Goal: Information Seeking & Learning: Learn about a topic

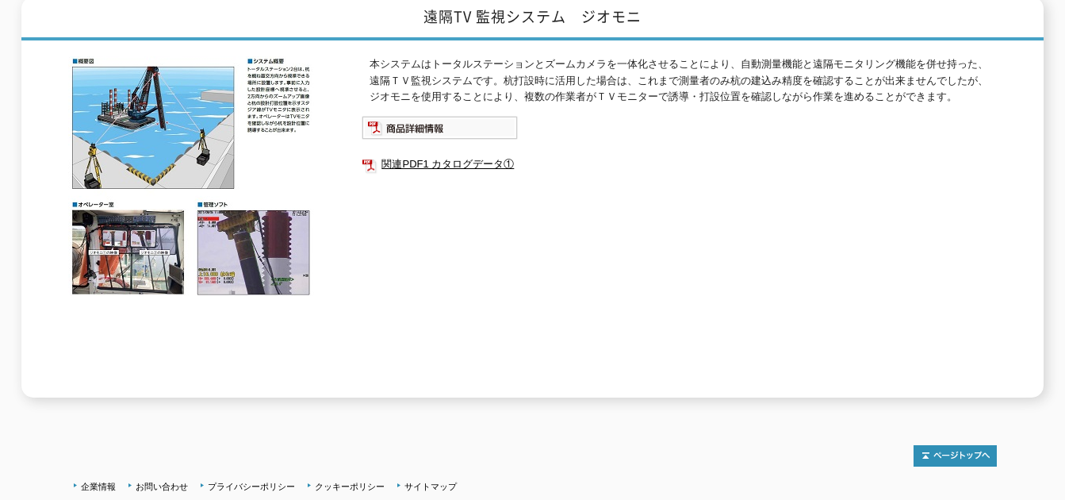
scroll to position [10, 0]
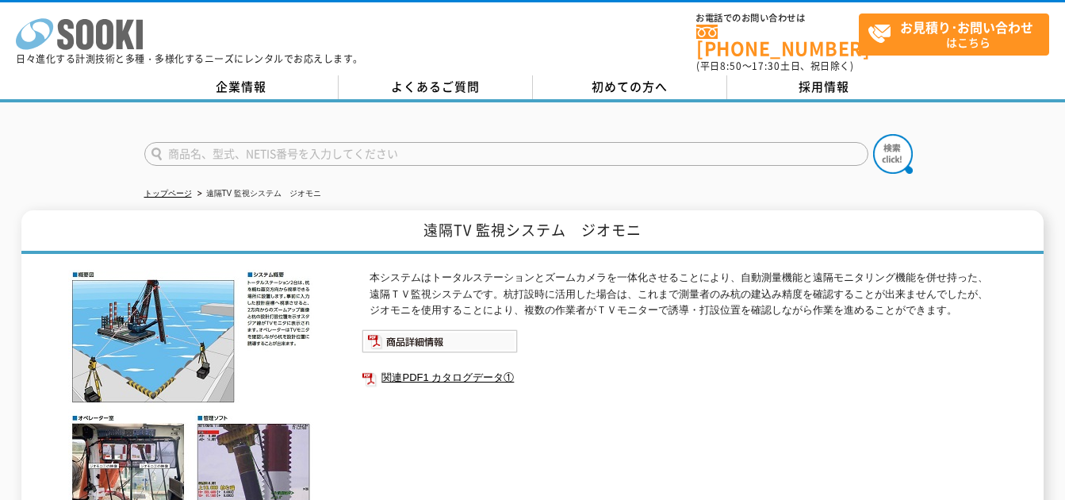
click at [128, 37] on polygon at bounding box center [126, 34] width 18 height 29
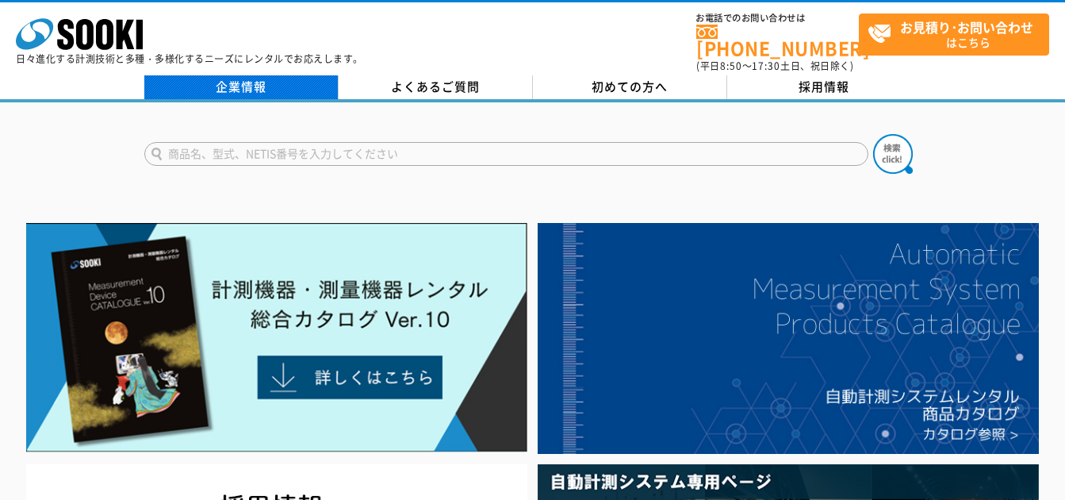
click at [216, 84] on link "企業情報" at bounding box center [241, 87] width 194 height 24
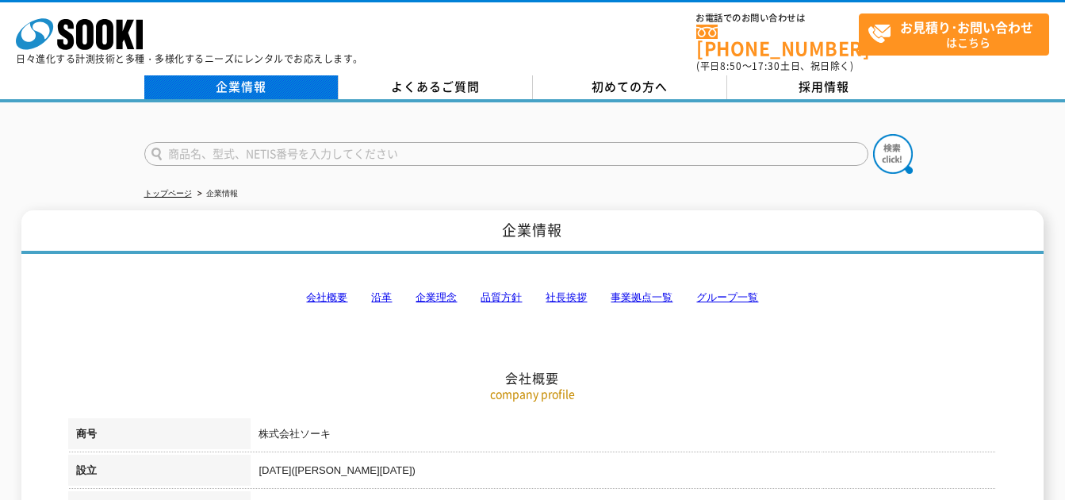
click at [312, 77] on link "企業情報" at bounding box center [241, 87] width 194 height 24
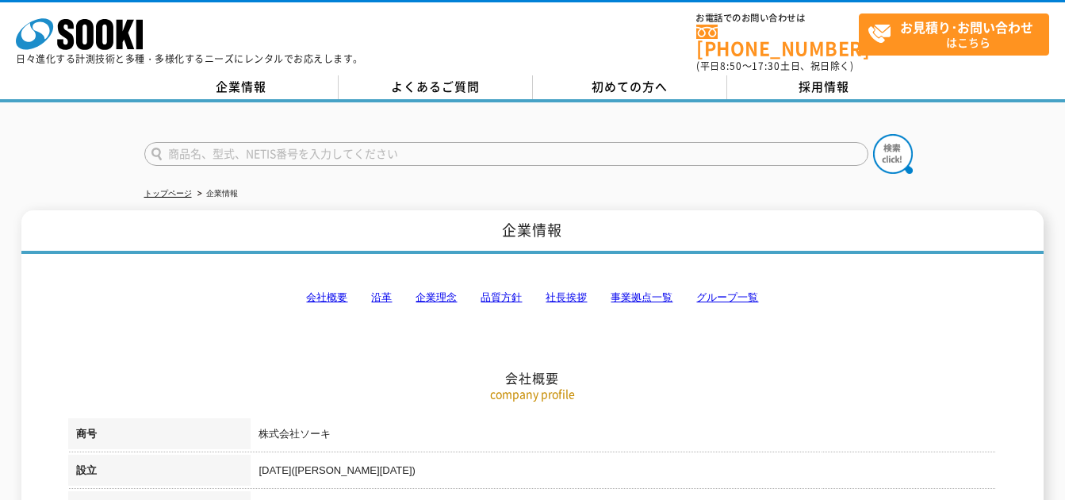
click at [337, 291] on link "会社概要" at bounding box center [326, 297] width 41 height 12
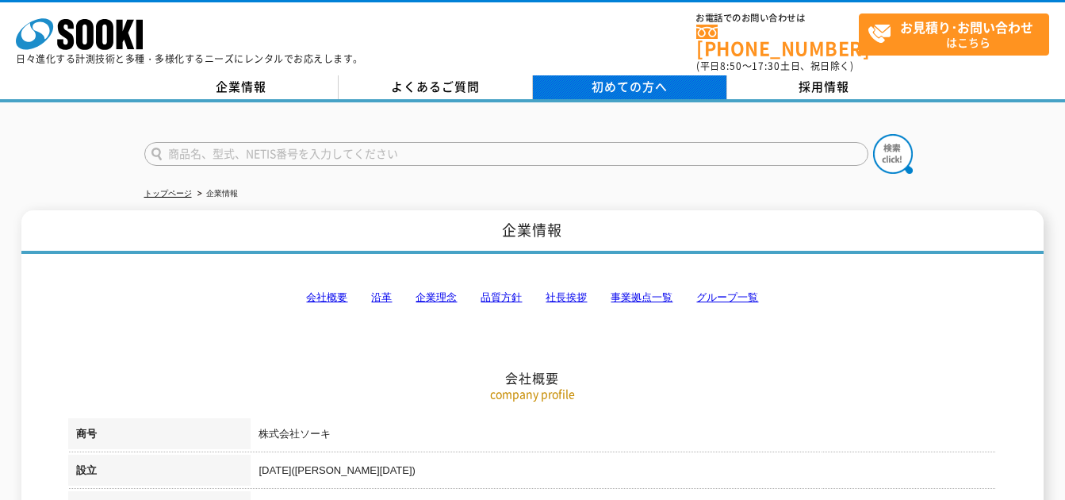
click at [597, 79] on span "初めての方へ" at bounding box center [630, 86] width 76 height 17
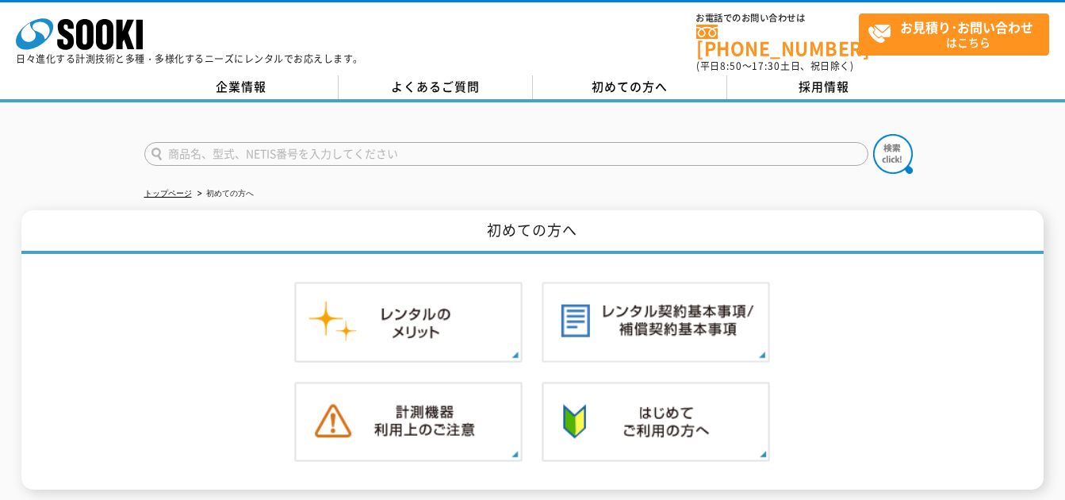
click at [336, 142] on input "text" at bounding box center [506, 154] width 724 height 24
type input "ジオモニ"
click at [910, 140] on img at bounding box center [893, 154] width 40 height 40
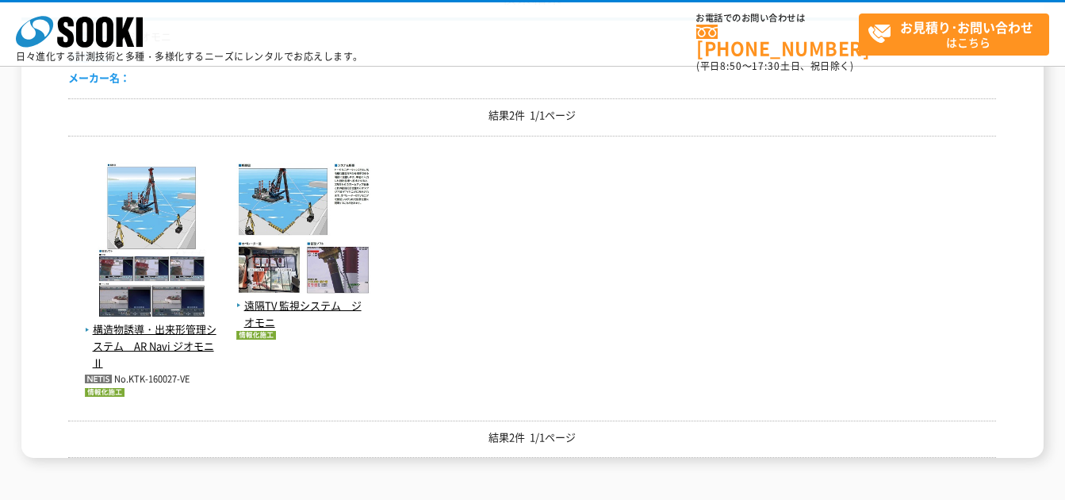
scroll to position [238, 0]
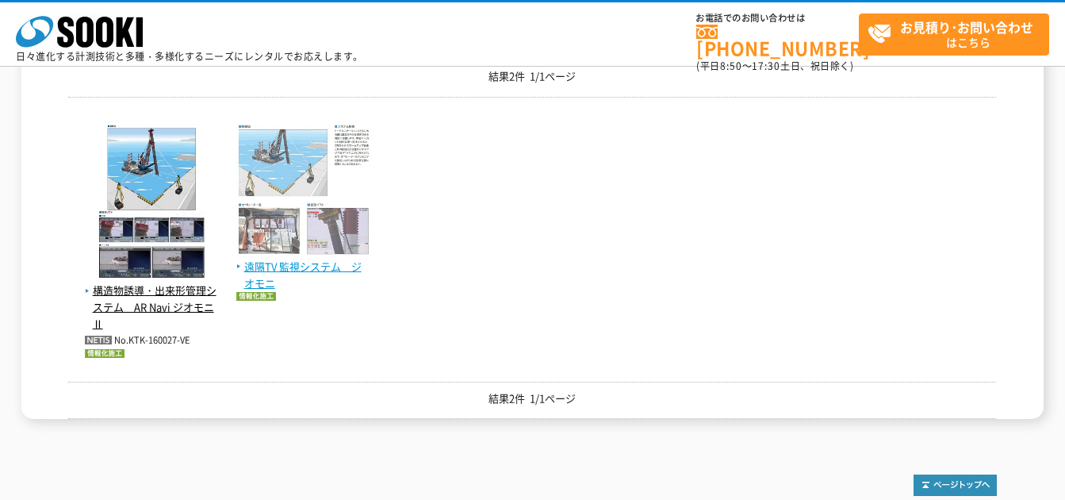
click at [350, 270] on span "遠隔TV 監視システム　ジオモニ" at bounding box center [303, 275] width 135 height 33
